Goal: Task Accomplishment & Management: Complete application form

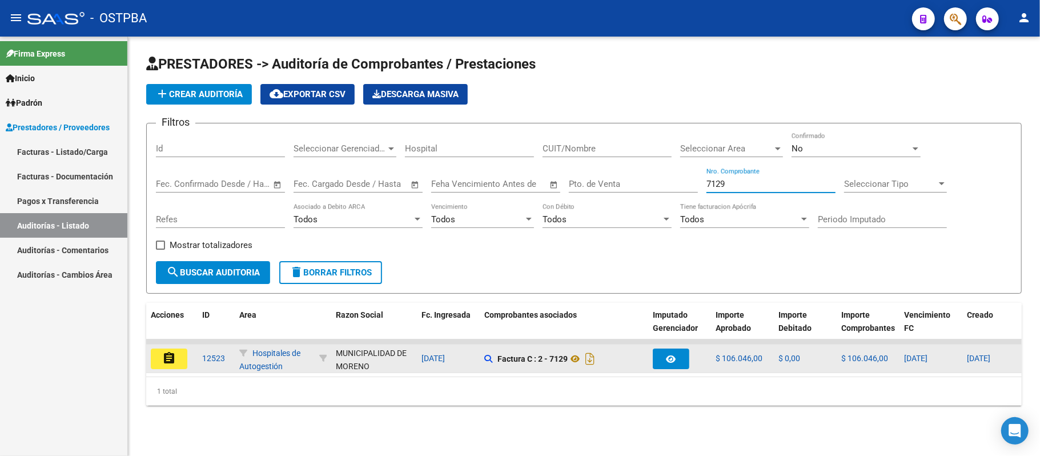
type input "7129"
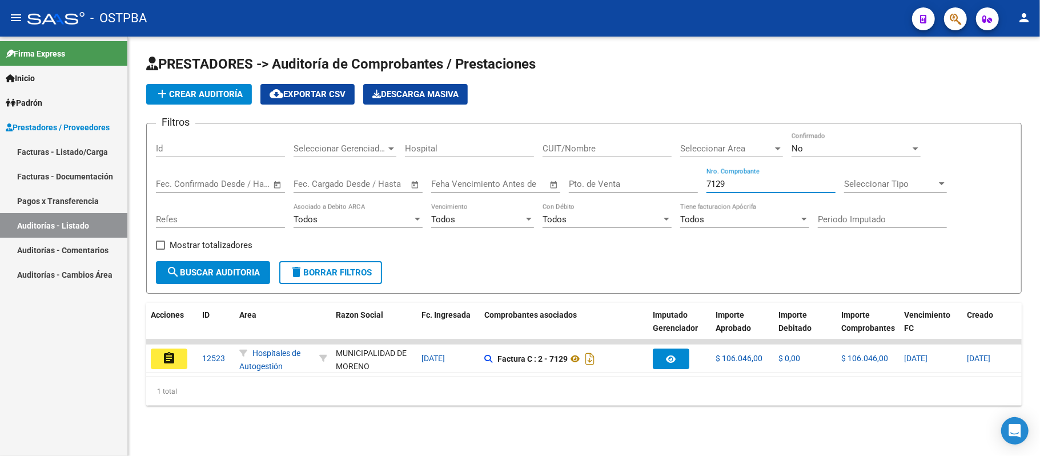
click at [166, 362] on mat-icon "assignment" at bounding box center [169, 358] width 14 height 14
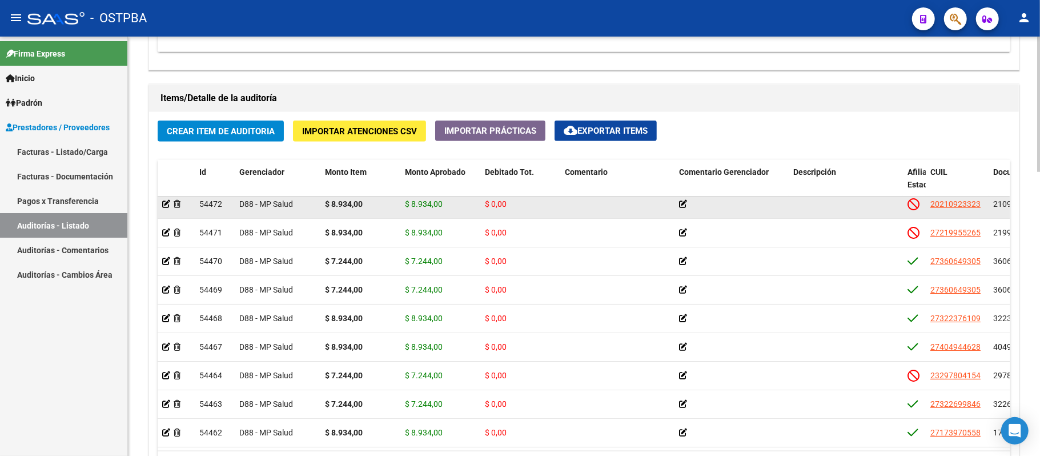
scroll to position [654, 0]
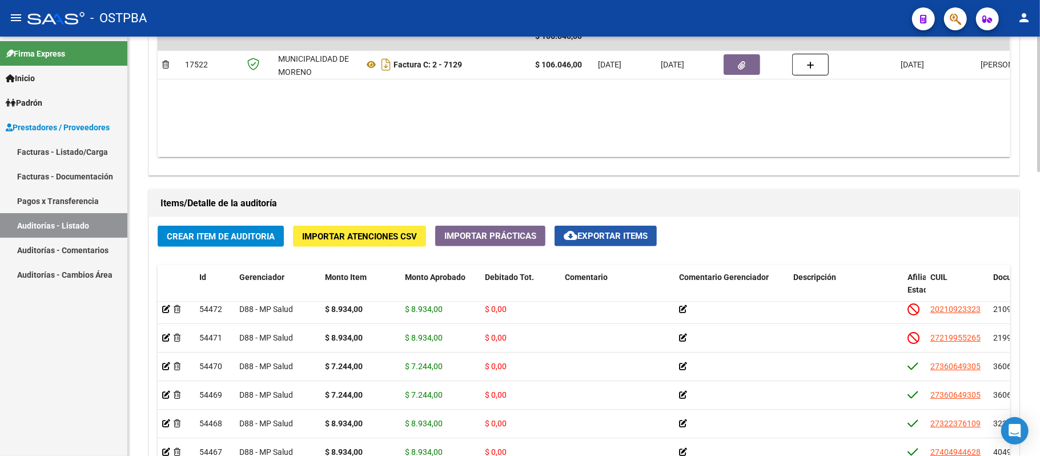
click at [567, 230] on mat-icon "cloud_download" at bounding box center [571, 236] width 14 height 14
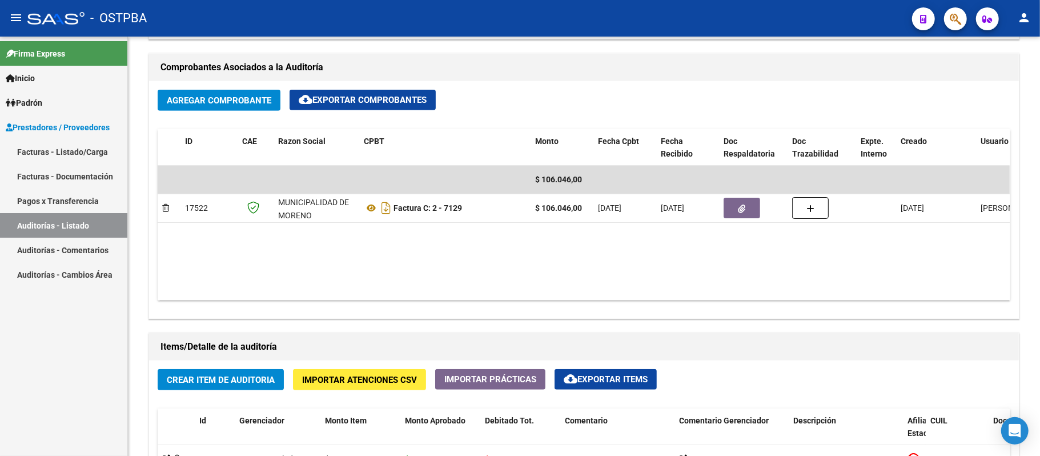
scroll to position [501, 0]
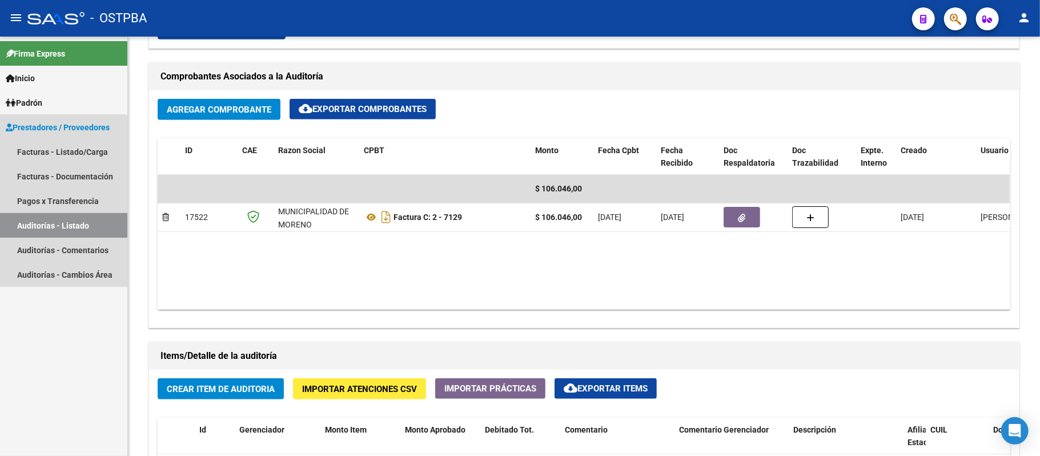
click at [62, 230] on link "Auditorías - Listado" at bounding box center [63, 225] width 127 height 25
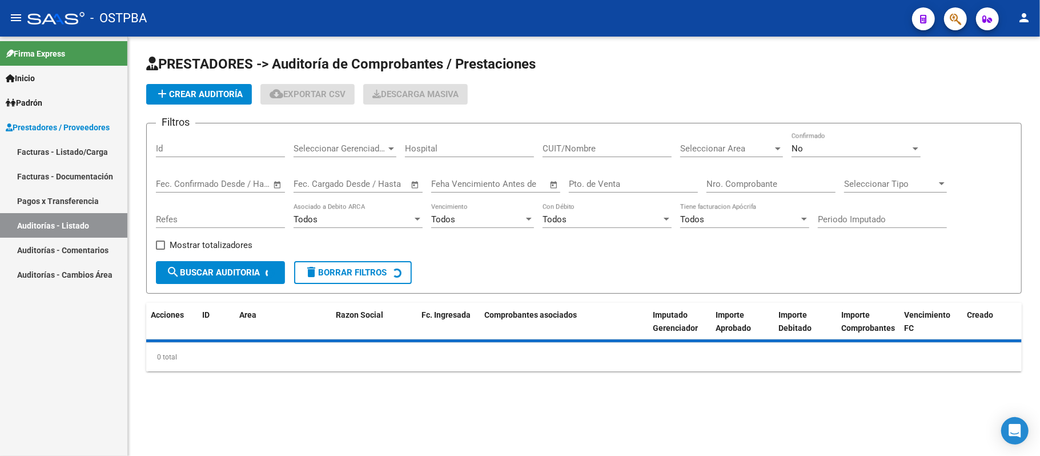
click at [735, 183] on input "Nro. Comprobante" at bounding box center [771, 184] width 129 height 10
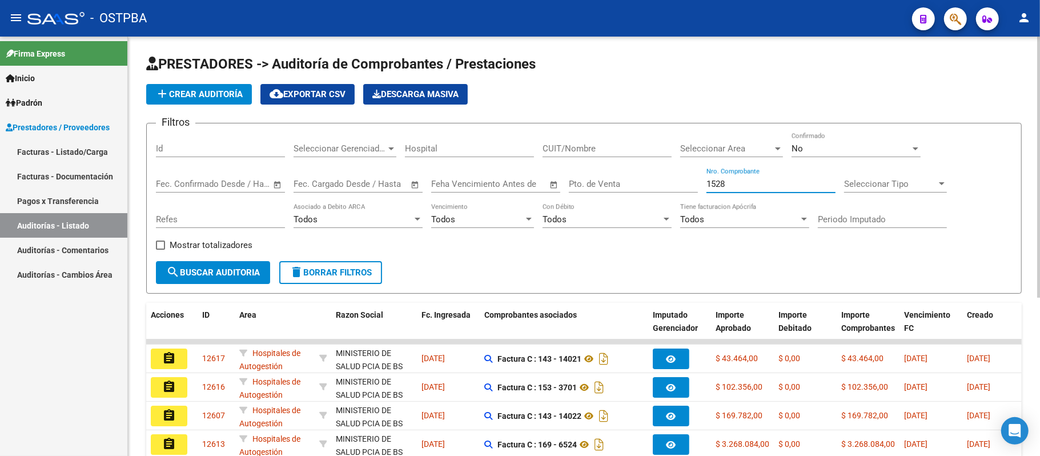
type input "15289"
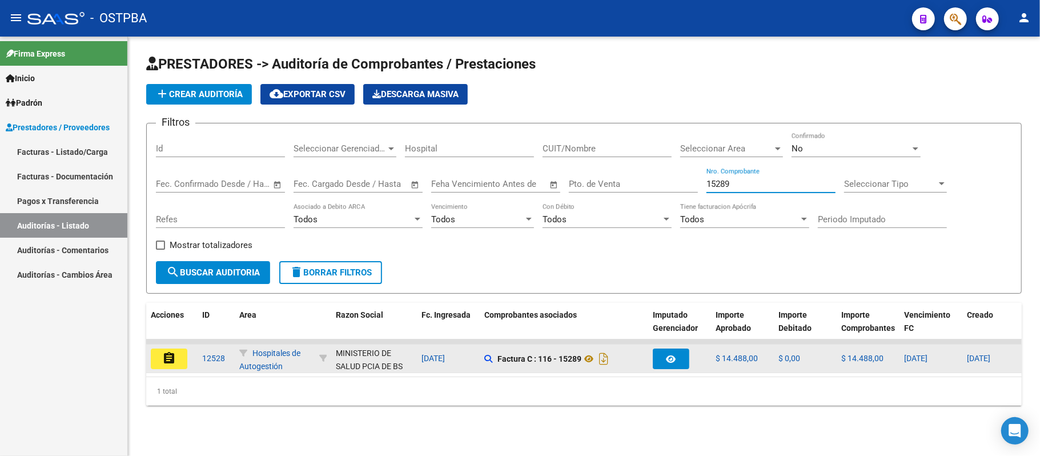
click at [176, 366] on button "assignment" at bounding box center [169, 359] width 37 height 21
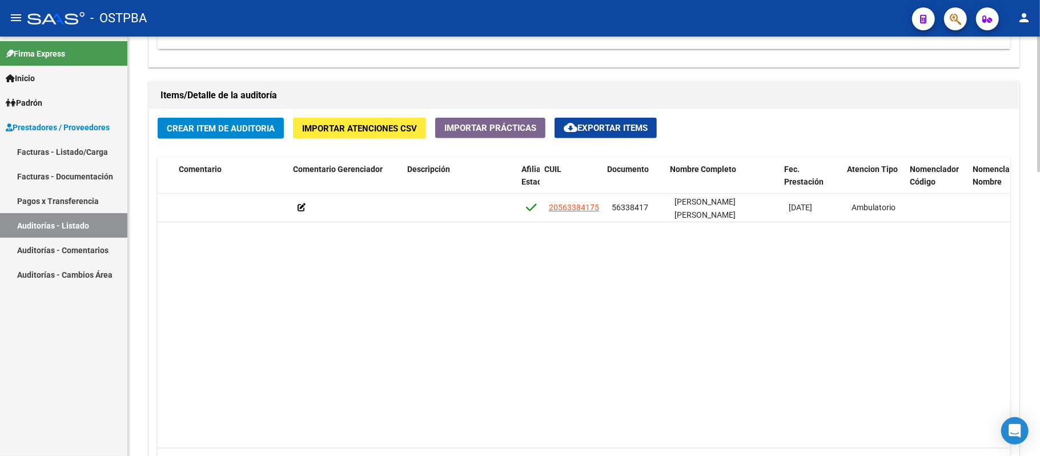
scroll to position [0, 386]
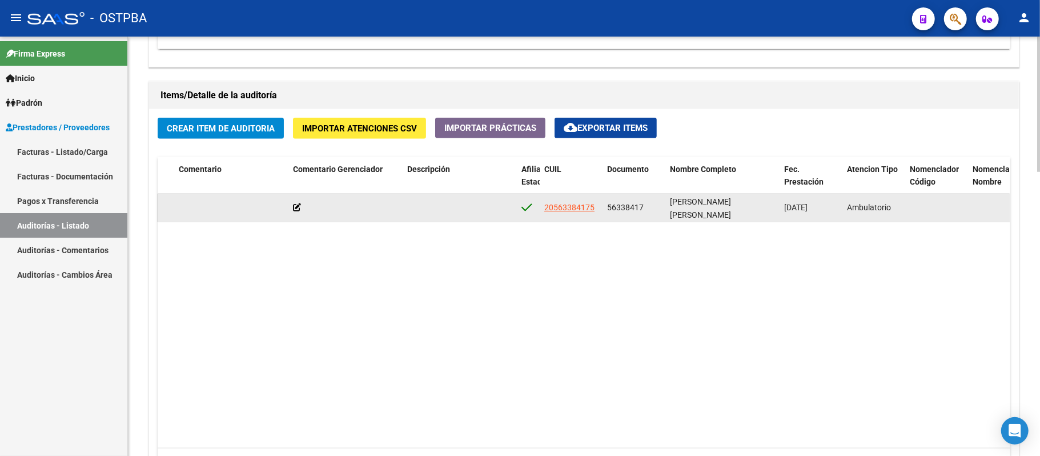
drag, startPoint x: 604, startPoint y: 209, endPoint x: 643, endPoint y: 215, distance: 39.3
click at [643, 215] on datatable-body-cell "56338417" at bounding box center [634, 208] width 63 height 28
copy span "56338417"
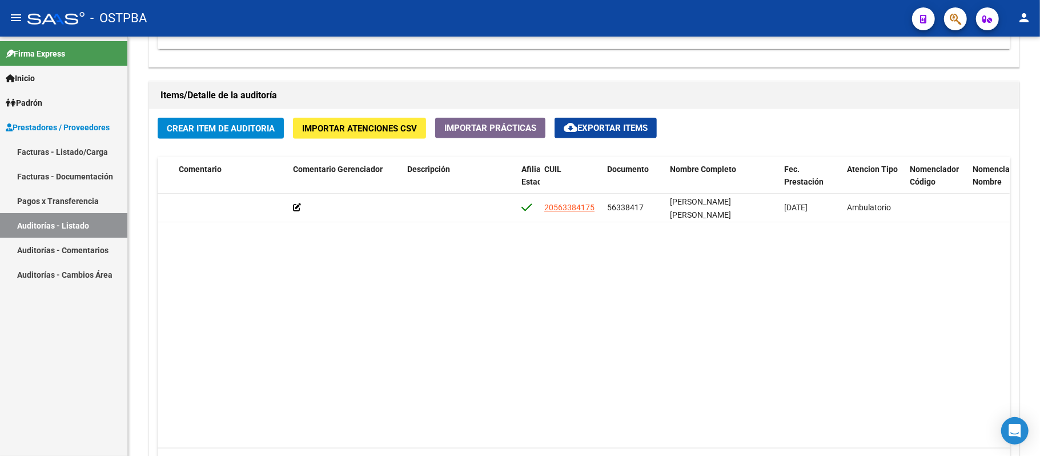
click at [72, 230] on link "Auditorías - Listado" at bounding box center [63, 225] width 127 height 25
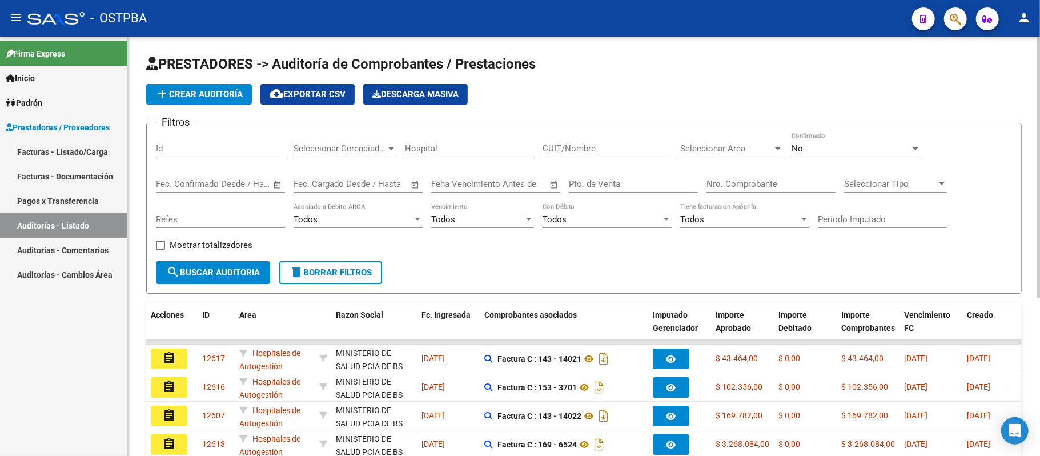
click at [748, 183] on input "Nro. Comprobante" at bounding box center [771, 184] width 129 height 10
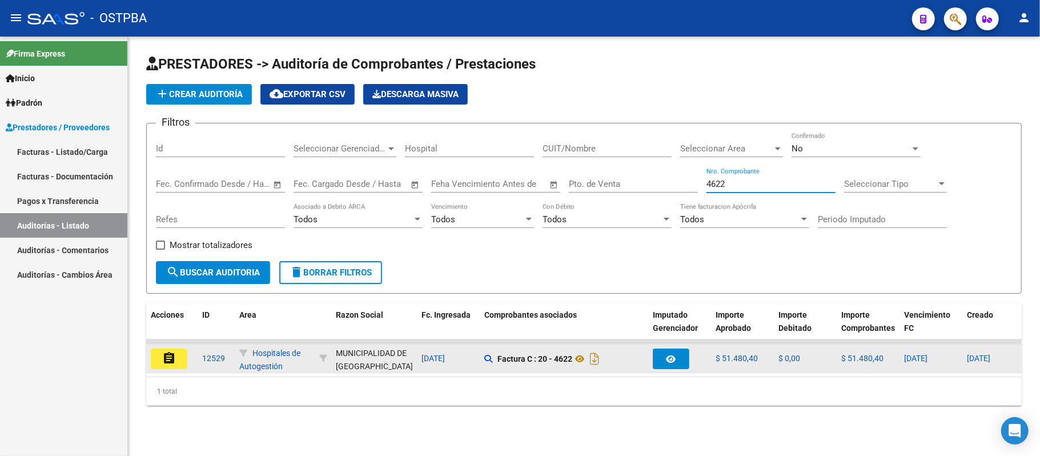
type input "4622"
click at [177, 358] on button "assignment" at bounding box center [169, 359] width 37 height 21
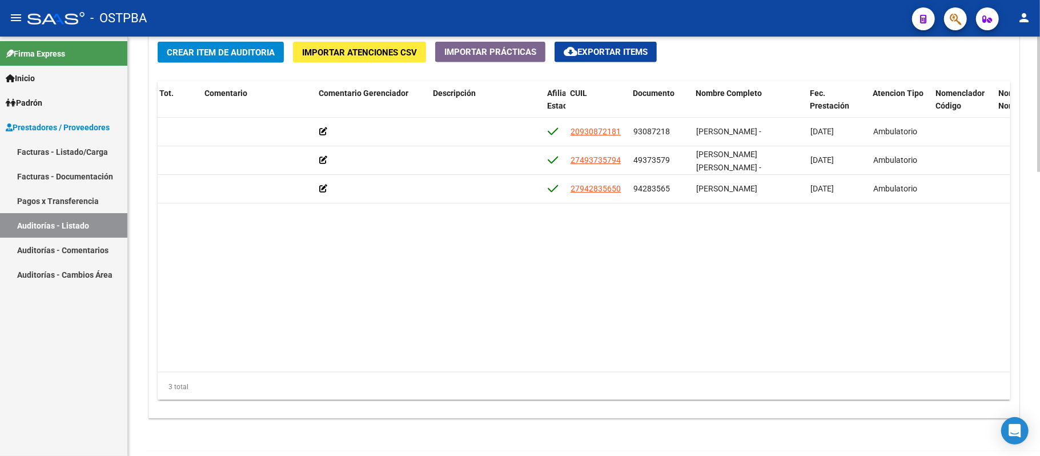
scroll to position [0, 362]
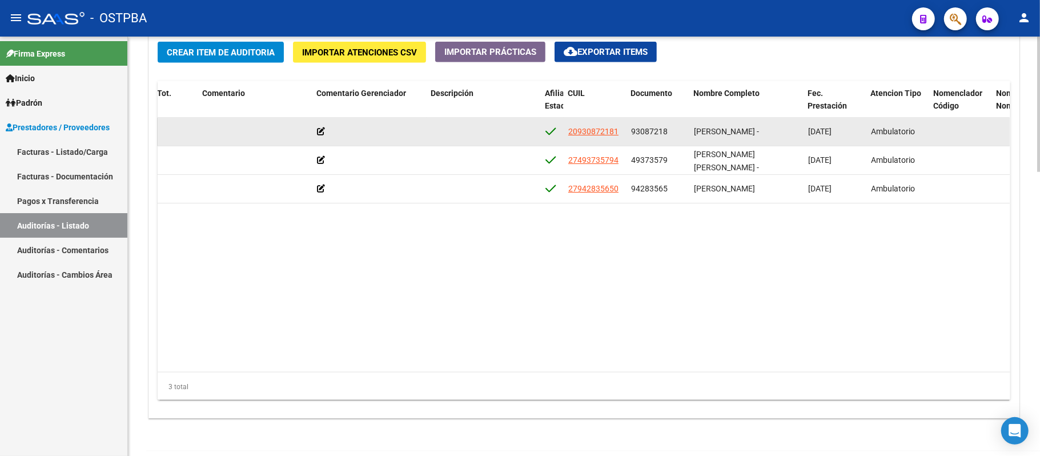
drag, startPoint x: 631, startPoint y: 131, endPoint x: 669, endPoint y: 139, distance: 38.7
click at [669, 139] on datatable-body-cell "93087218" at bounding box center [658, 132] width 63 height 28
copy span "93087218"
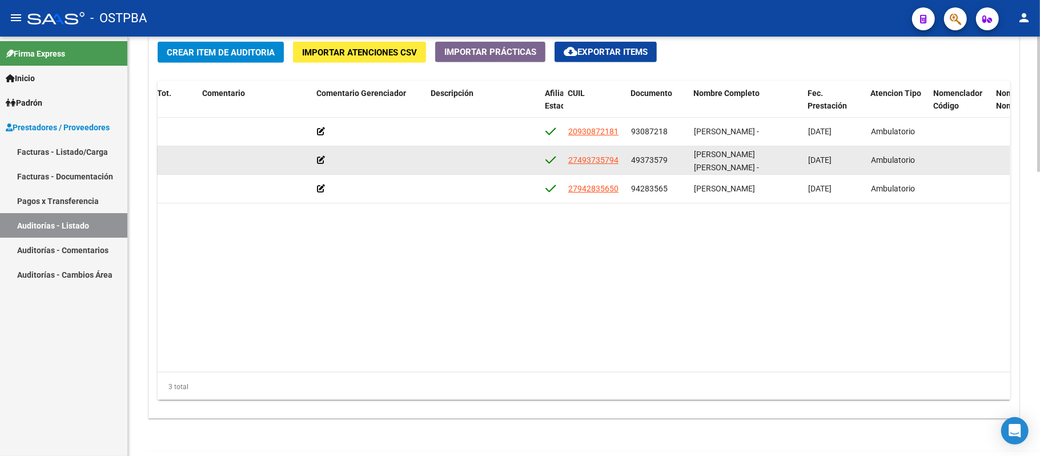
drag, startPoint x: 627, startPoint y: 154, endPoint x: 661, endPoint y: 170, distance: 36.8
click at [648, 181] on datatable-scroller "54483 D88 - MP Salud $ 5.200,00 $ 5.200,00 $ 0,00 20930872181 93087218 [PERSON_…" at bounding box center [221, 161] width 852 height 86
click at [621, 165] on div "27493735794" at bounding box center [596, 160] width 54 height 13
drag, startPoint x: 621, startPoint y: 170, endPoint x: 559, endPoint y: 166, distance: 61.9
click at [559, 166] on div "54482 D88 - MP Salud $ 6.000,00 $ 6.000,00 $ 0,00 27493735794 49373579 [PERSON_…" at bounding box center [585, 160] width 1580 height 29
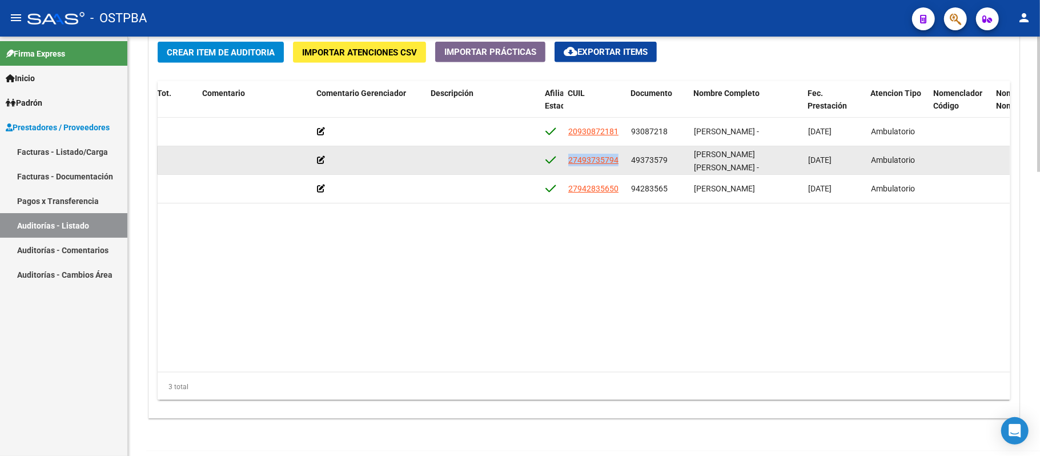
copy div "27493735794"
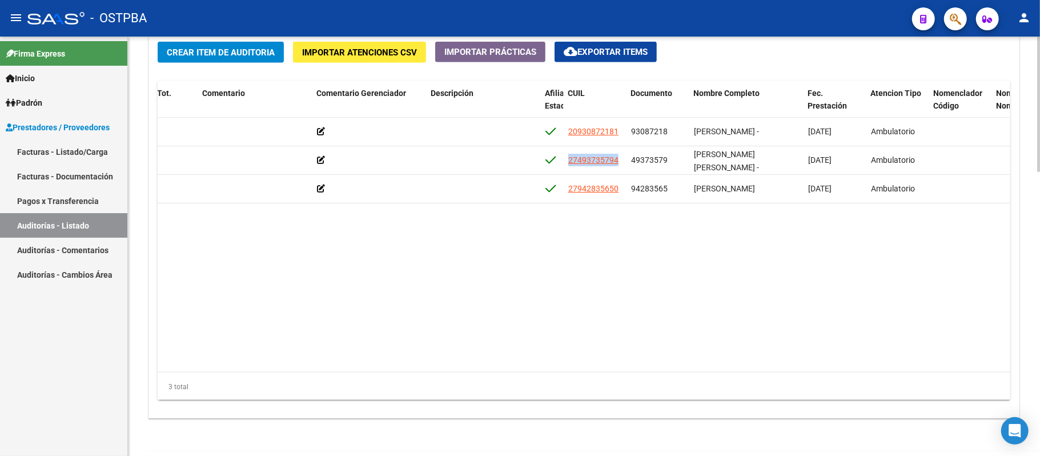
click at [367, 213] on datatable-body "54483 D88 - MP Salud $ 5.200,00 $ 5.200,00 $ 0,00 20930872181 93087218 [PERSON_…" at bounding box center [584, 245] width 852 height 254
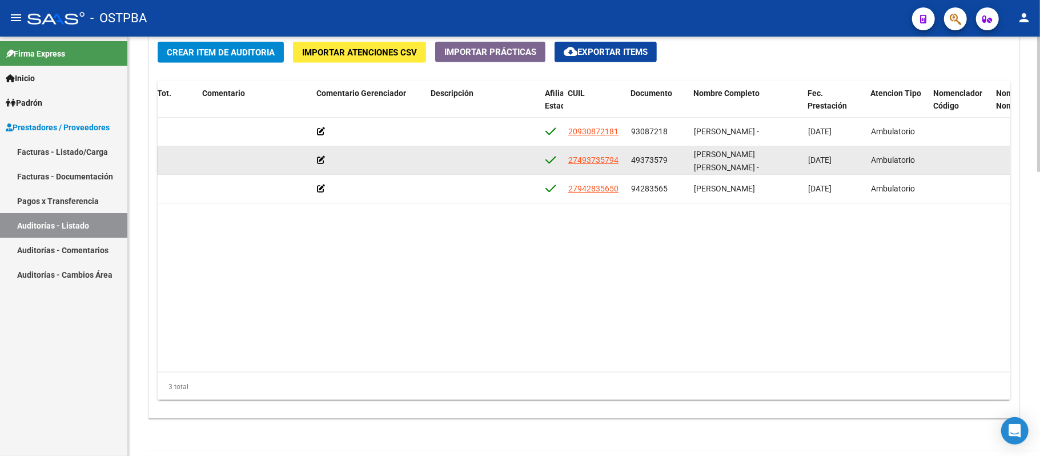
drag, startPoint x: 634, startPoint y: 160, endPoint x: 666, endPoint y: 170, distance: 33.4
click at [666, 170] on datatable-body-cell "49373579" at bounding box center [658, 160] width 63 height 28
copy span "49373579"
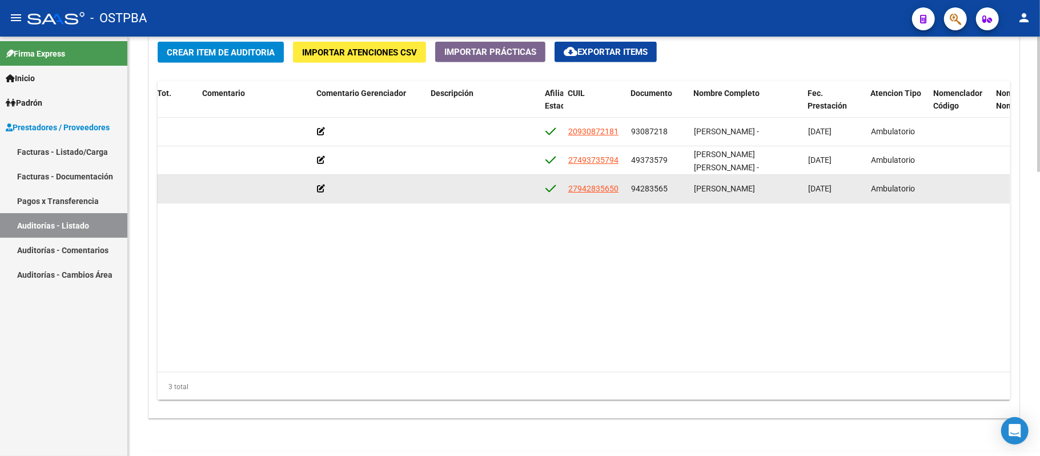
drag, startPoint x: 634, startPoint y: 187, endPoint x: 635, endPoint y: 181, distance: 7.0
click at [635, 181] on datatable-body-cell "94283565" at bounding box center [658, 189] width 63 height 28
drag, startPoint x: 627, startPoint y: 187, endPoint x: 666, endPoint y: 188, distance: 38.9
click at [666, 188] on datatable-body-cell "94283565" at bounding box center [658, 189] width 63 height 28
copy span "94283565"
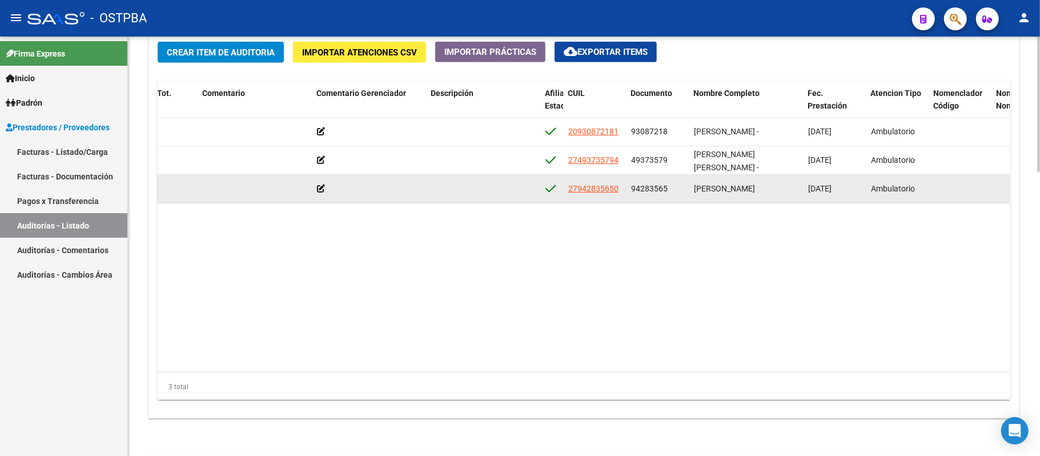
drag, startPoint x: 764, startPoint y: 192, endPoint x: 694, endPoint y: 203, distance: 71.2
click at [691, 206] on datatable-body "54483 D88 - MP Salud $ 5.200,00 $ 5.200,00 $ 0,00 20930872181 93087218 [PERSON_…" at bounding box center [584, 245] width 852 height 254
click at [727, 200] on datatable-body-cell "[PERSON_NAME]" at bounding box center [747, 189] width 114 height 28
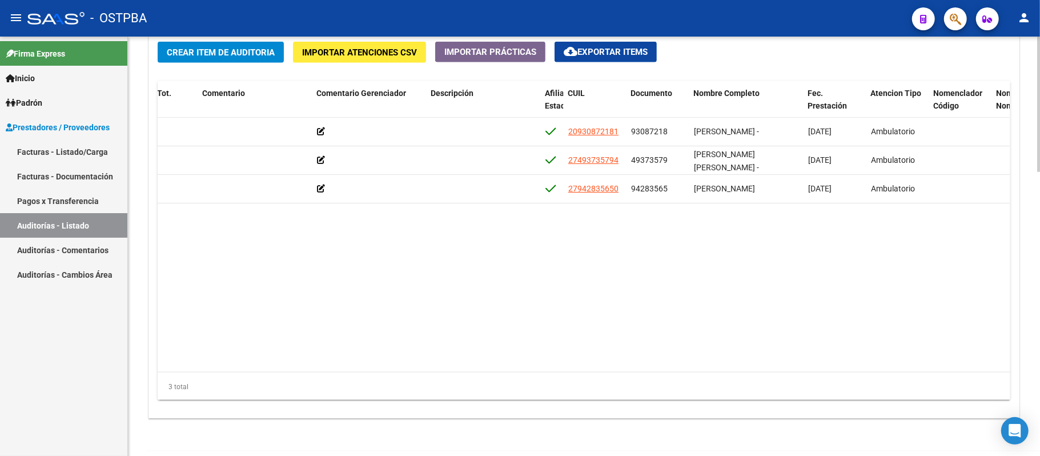
click at [986, 230] on datatable-body "54483 D88 - MP Salud $ 5.200,00 $ 5.200,00 $ 0,00 20930872181 93087218 [PERSON_…" at bounding box center [584, 245] width 852 height 254
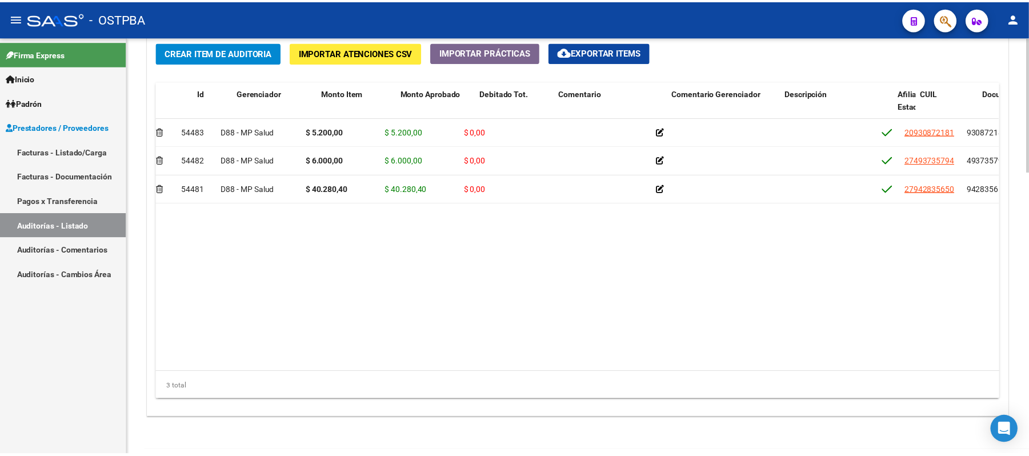
scroll to position [0, 0]
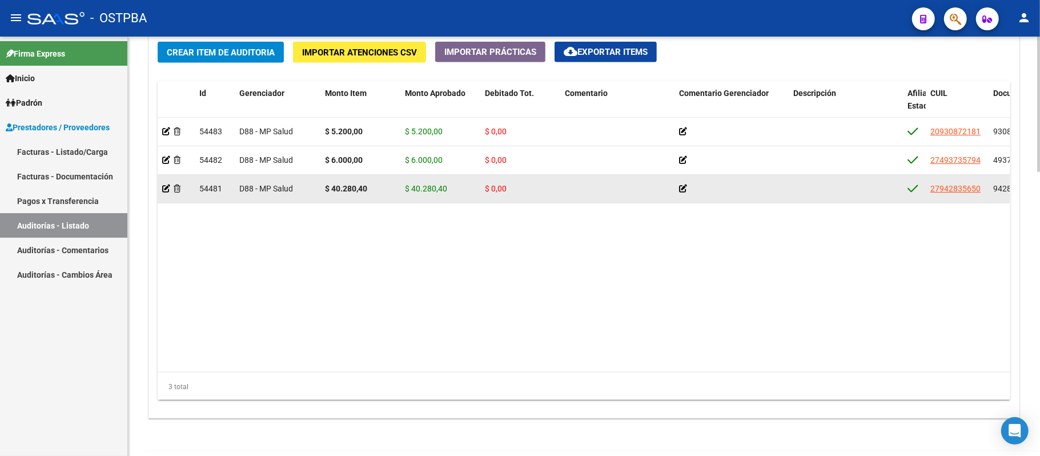
click at [165, 183] on div at bounding box center [176, 188] width 28 height 13
click at [163, 185] on icon at bounding box center [166, 189] width 8 height 8
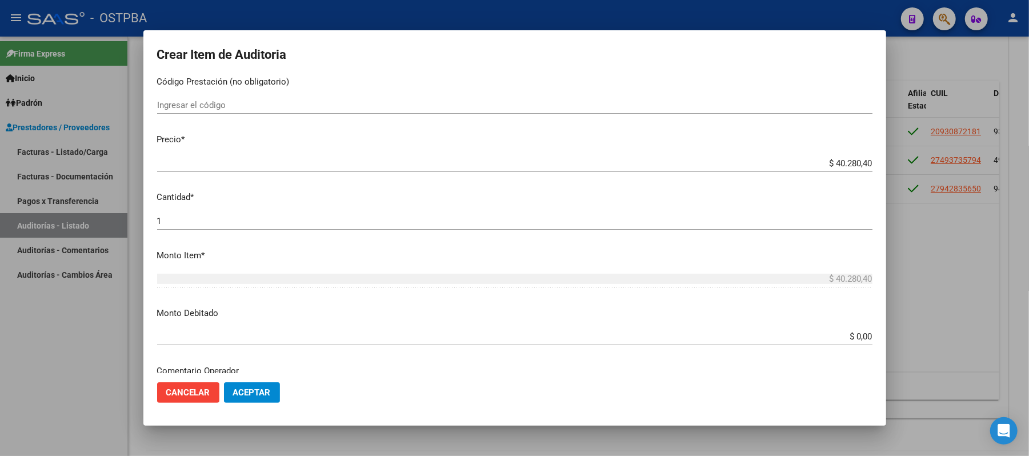
scroll to position [229, 0]
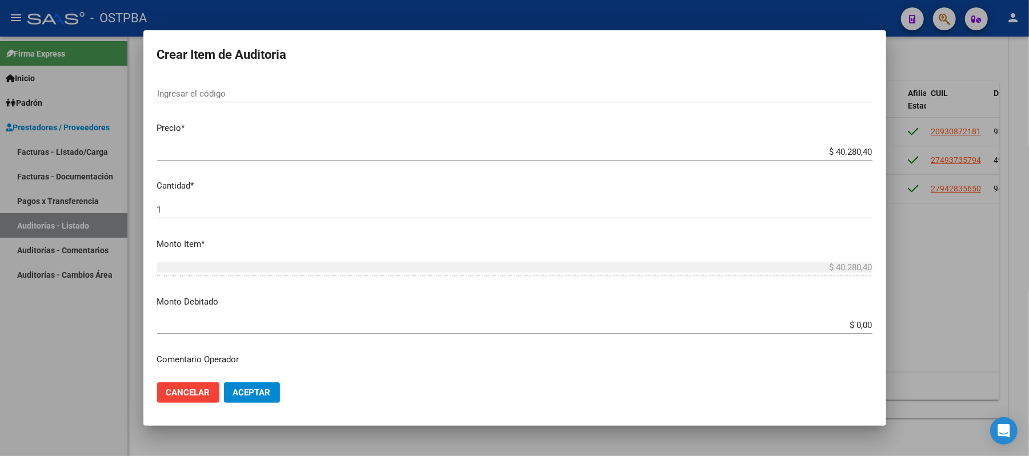
click at [836, 325] on input "$ 0,00" at bounding box center [514, 325] width 715 height 10
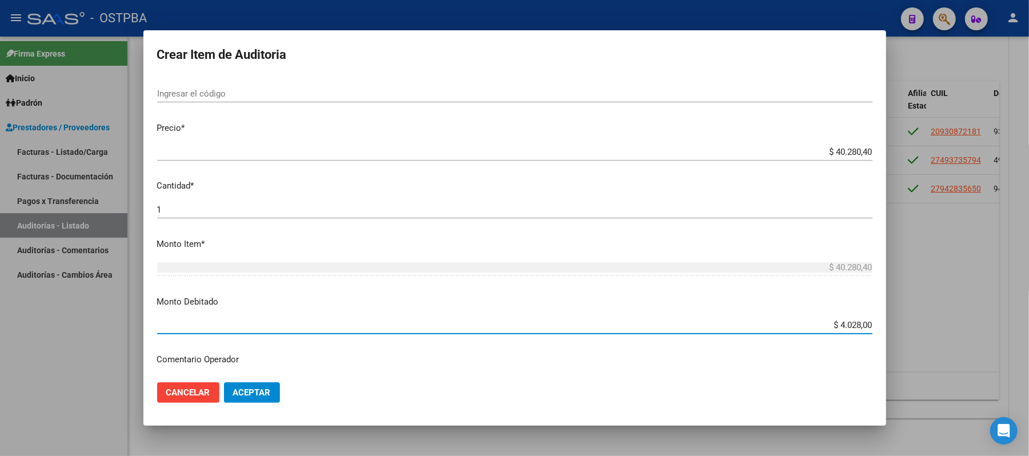
type input "$ 40.280,00"
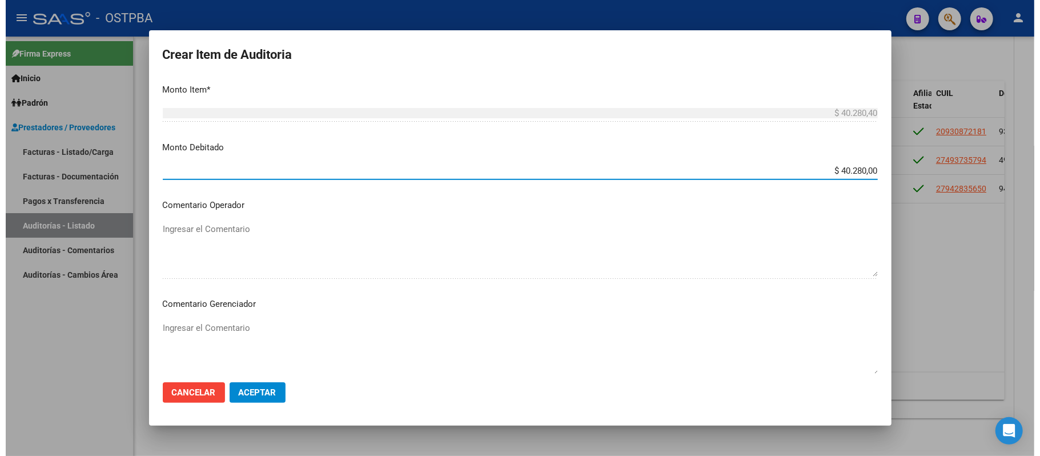
scroll to position [457, 0]
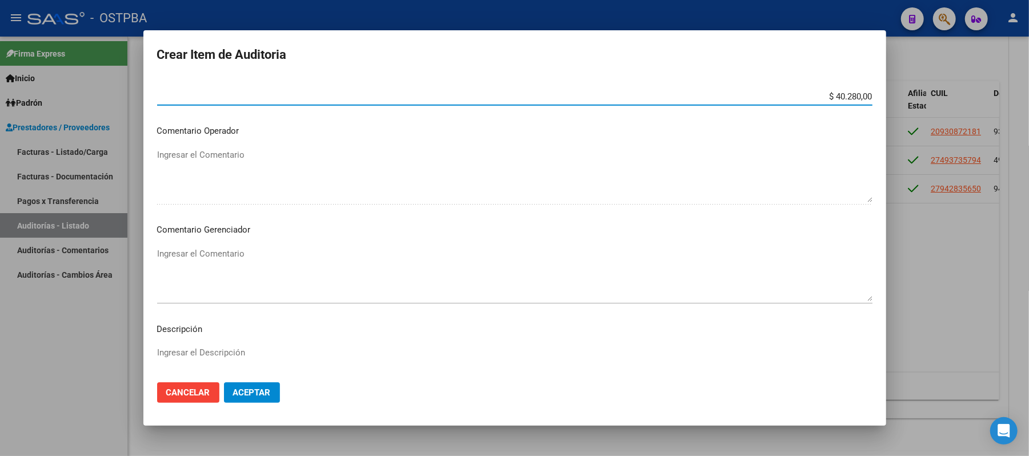
click at [185, 250] on textarea "Ingresar el Comentario" at bounding box center [514, 274] width 715 height 54
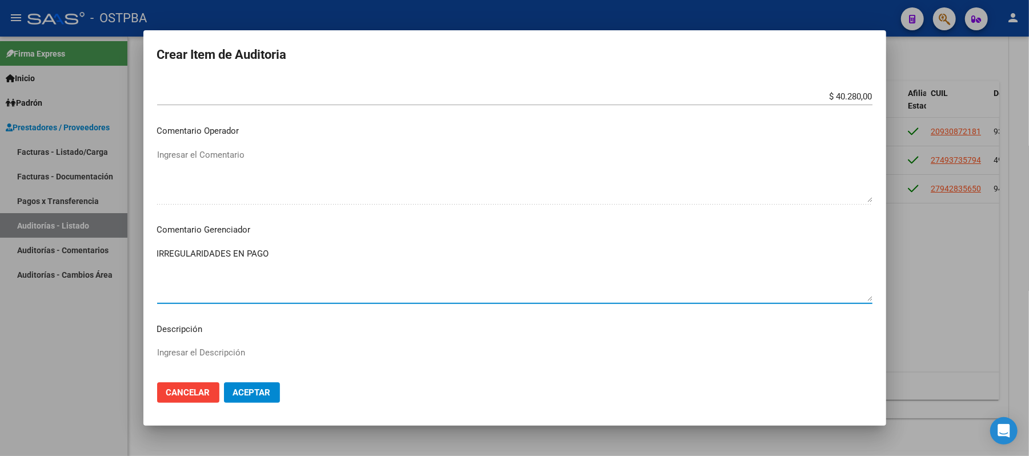
type textarea "IRREGULARIDADES EN PAGO"
click at [254, 394] on span "Aceptar" at bounding box center [252, 392] width 38 height 10
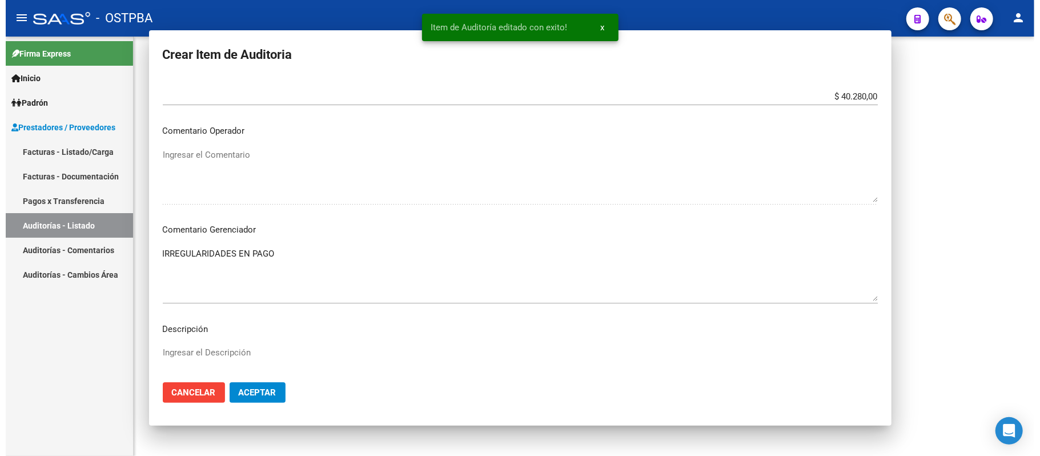
scroll to position [0, 0]
